Goal: Information Seeking & Learning: Learn about a topic

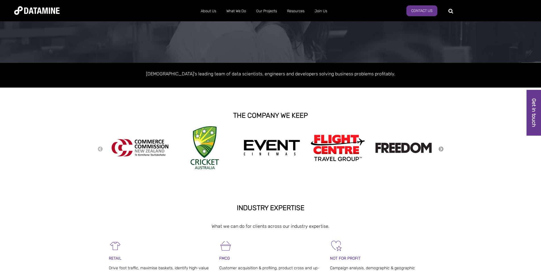
click at [438, 147] on button "Next" at bounding box center [441, 149] width 6 height 6
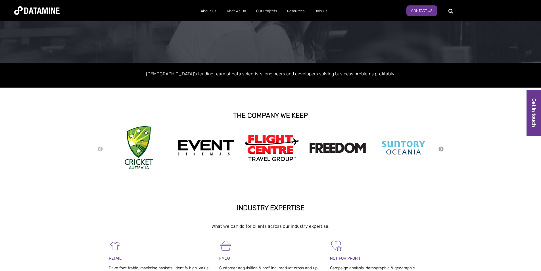
click at [439, 149] on button "Next" at bounding box center [441, 149] width 6 height 6
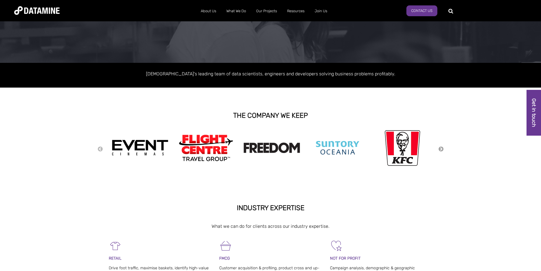
click at [439, 149] on button "Next" at bounding box center [441, 149] width 6 height 6
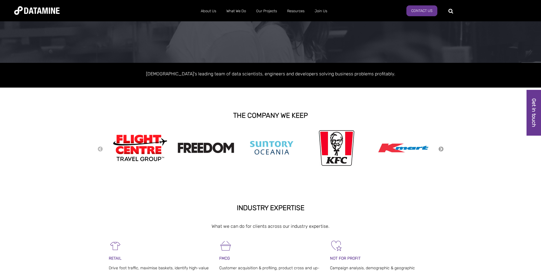
click at [439, 149] on button "Next" at bounding box center [441, 149] width 6 height 6
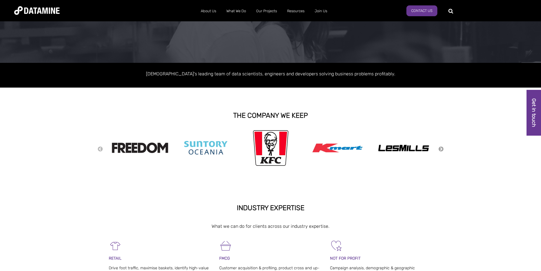
click at [439, 149] on button "Next" at bounding box center [441, 149] width 6 height 6
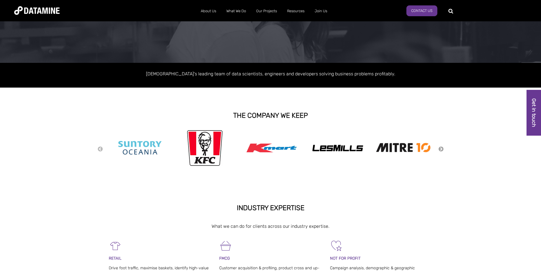
click at [439, 149] on button "Next" at bounding box center [441, 149] width 6 height 6
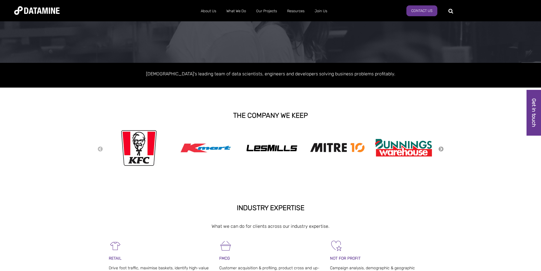
click at [439, 149] on button "Next" at bounding box center [441, 149] width 6 height 6
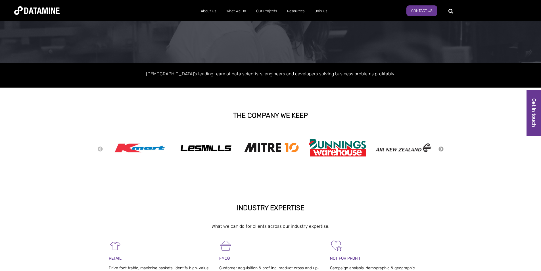
click at [439, 149] on button "Next" at bounding box center [441, 149] width 6 height 6
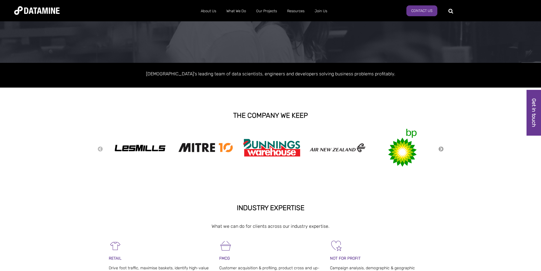
click at [439, 149] on button "Next" at bounding box center [441, 149] width 6 height 6
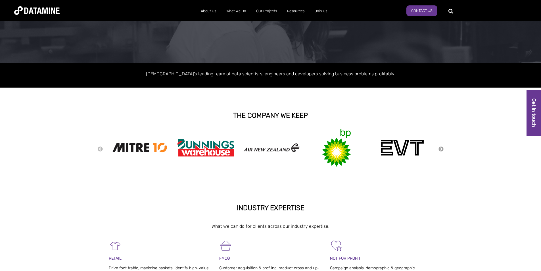
click at [439, 149] on button "Next" at bounding box center [441, 149] width 6 height 6
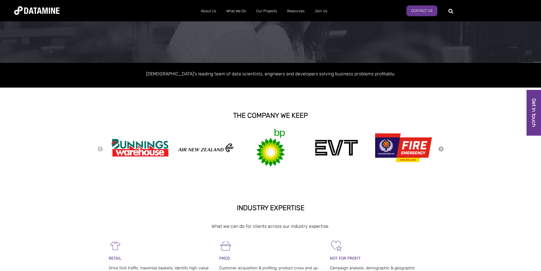
click at [439, 149] on button "Next" at bounding box center [441, 149] width 6 height 6
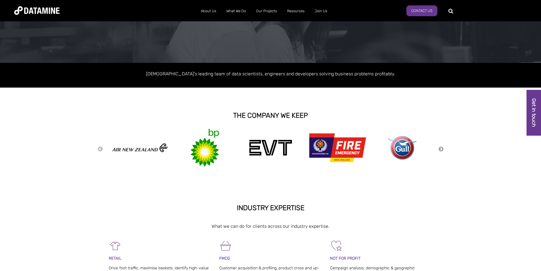
click at [439, 147] on button "Next" at bounding box center [441, 149] width 6 height 6
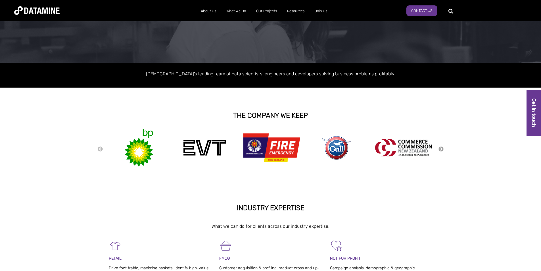
click at [439, 147] on button "Next" at bounding box center [441, 149] width 6 height 6
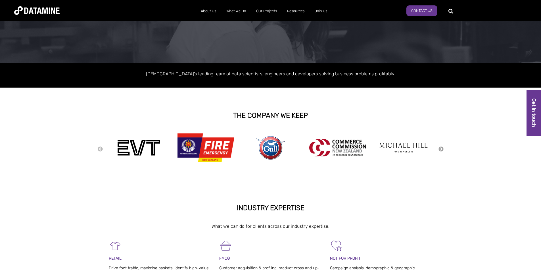
click at [439, 147] on button "Next" at bounding box center [441, 149] width 6 height 6
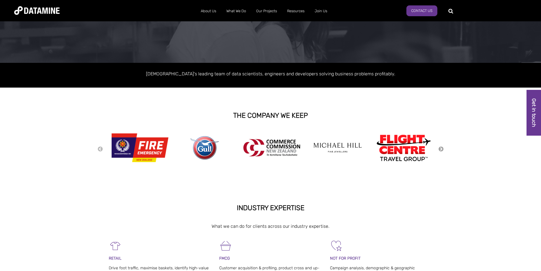
click at [439, 147] on button "Next" at bounding box center [441, 149] width 6 height 6
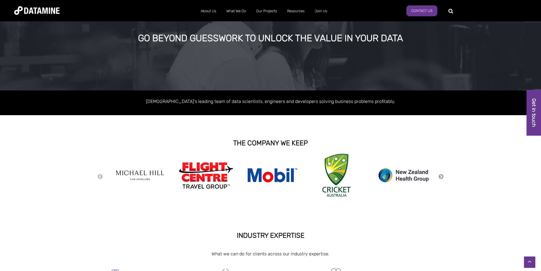
scroll to position [28, 0]
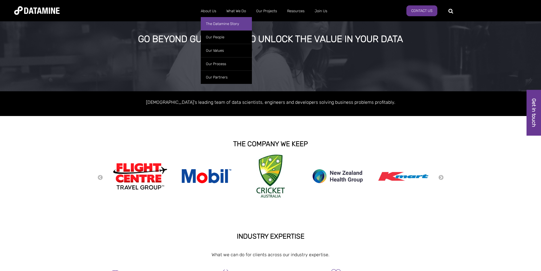
click at [217, 24] on link "The Datamine Story" at bounding box center [226, 23] width 51 height 13
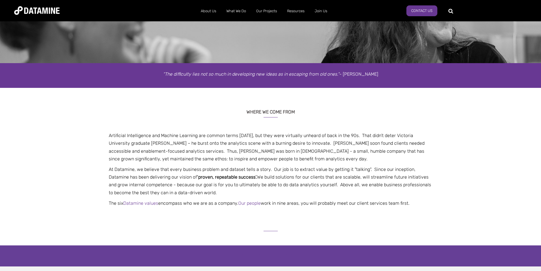
scroll to position [57, 0]
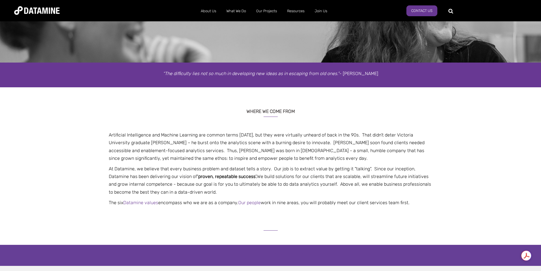
click at [506, 157] on div "WHERE WE COME FROM Artificial Intelligence and Machine Learning are common term…" at bounding box center [270, 155] width 541 height 108
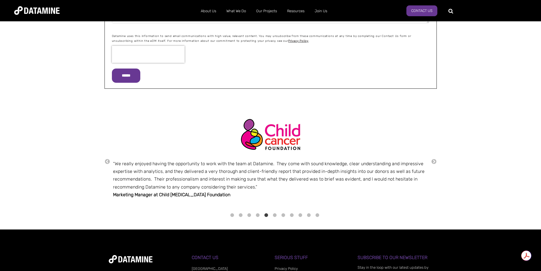
scroll to position [823, 0]
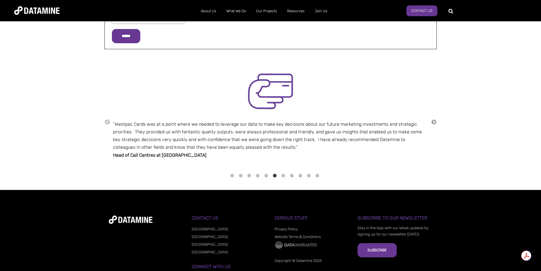
click at [433, 122] on button "→" at bounding box center [434, 122] width 6 height 6
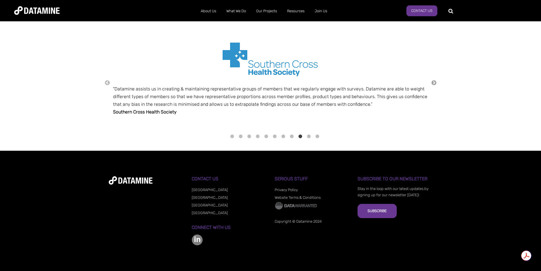
scroll to position [834, 0]
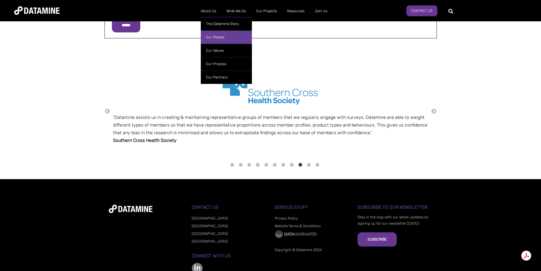
click at [232, 39] on link "Our People" at bounding box center [226, 36] width 51 height 13
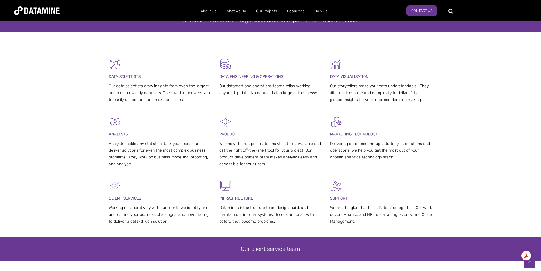
scroll to position [114, 0]
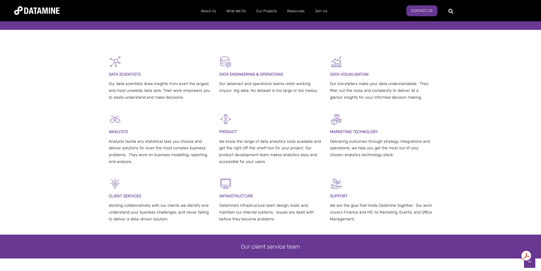
click at [83, 150] on div "ANALYSTS Analysts tackle any statistical task you choose and deliver solutions …" at bounding box center [270, 145] width 541 height 64
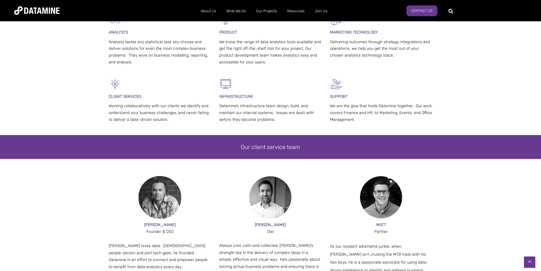
scroll to position [146, 0]
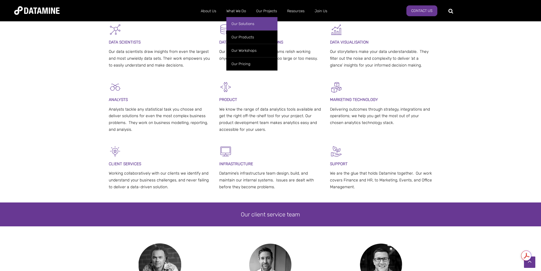
click at [239, 28] on link "Our Solutions" at bounding box center [251, 23] width 51 height 13
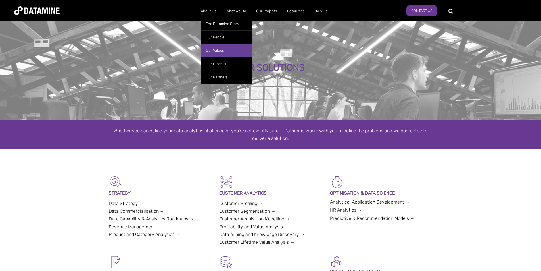
click at [214, 51] on link "Our Values" at bounding box center [226, 50] width 51 height 13
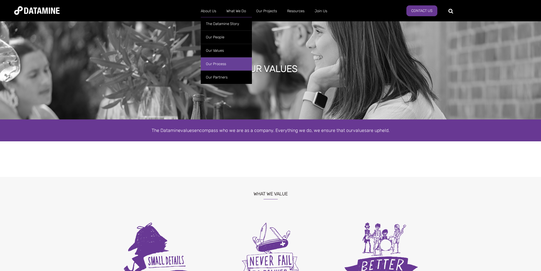
click at [229, 62] on link "Our Process" at bounding box center [226, 63] width 51 height 13
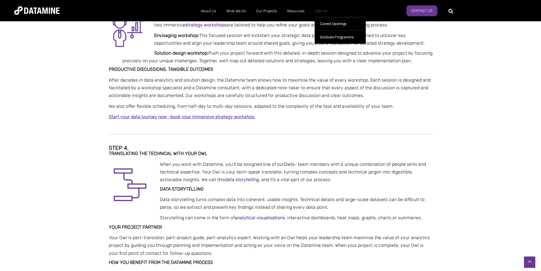
scroll to position [312, 0]
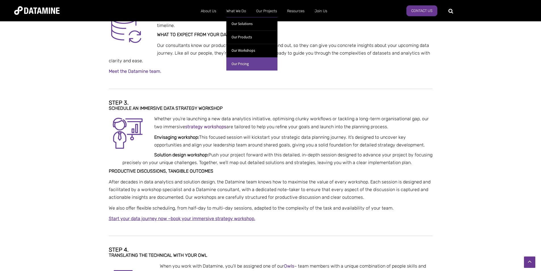
click at [253, 64] on link "Our Pricing" at bounding box center [251, 63] width 51 height 13
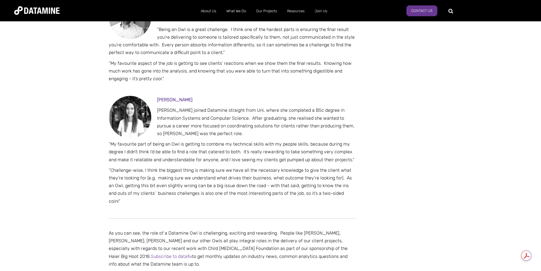
scroll to position [596, 0]
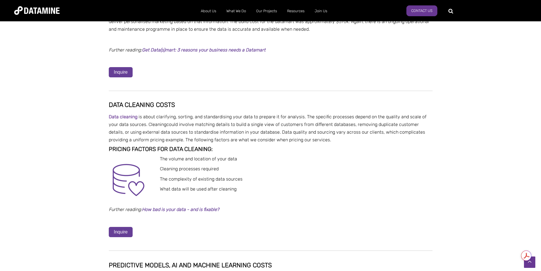
scroll to position [1391, 0]
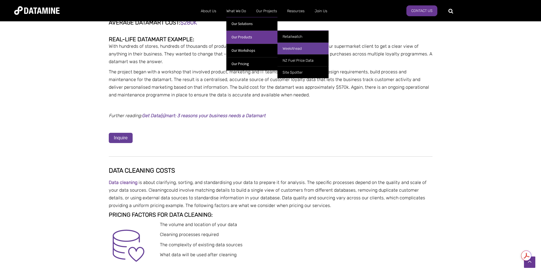
click at [306, 46] on link "WeekAhead" at bounding box center [302, 48] width 51 height 12
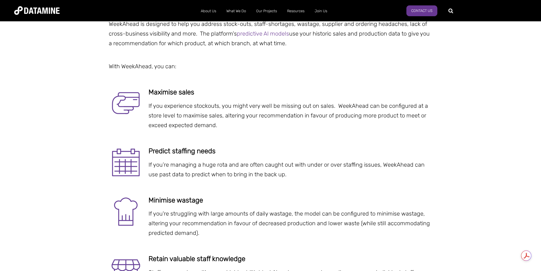
scroll to position [738, 0]
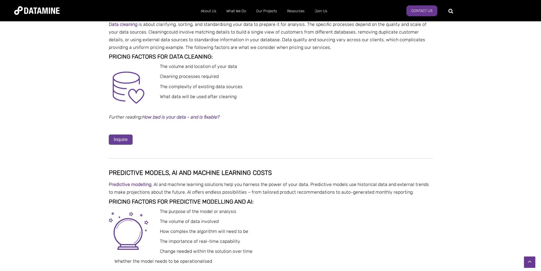
scroll to position [1561, 0]
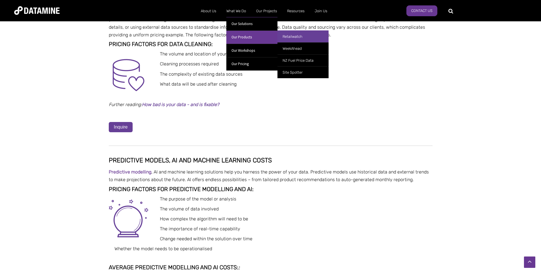
click at [303, 38] on link "Retailwatch" at bounding box center [302, 36] width 51 height 12
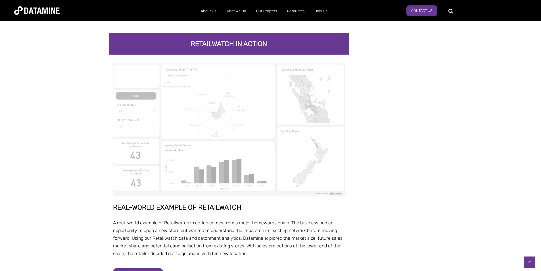
scroll to position [1022, 0]
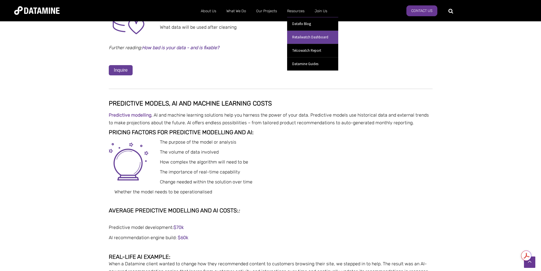
click at [299, 36] on link "Retailwatch Dashboard" at bounding box center [312, 36] width 51 height 13
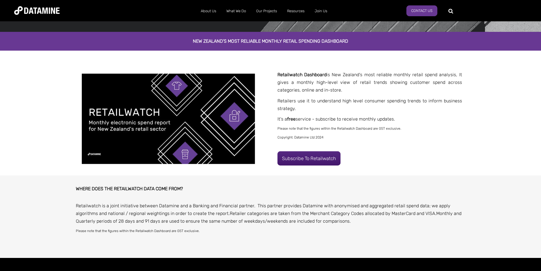
scroll to position [85, 0]
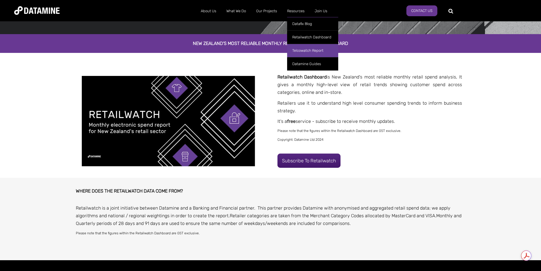
click at [304, 48] on link "Telcowatch Report" at bounding box center [312, 50] width 51 height 13
